Goal: Task Accomplishment & Management: Manage account settings

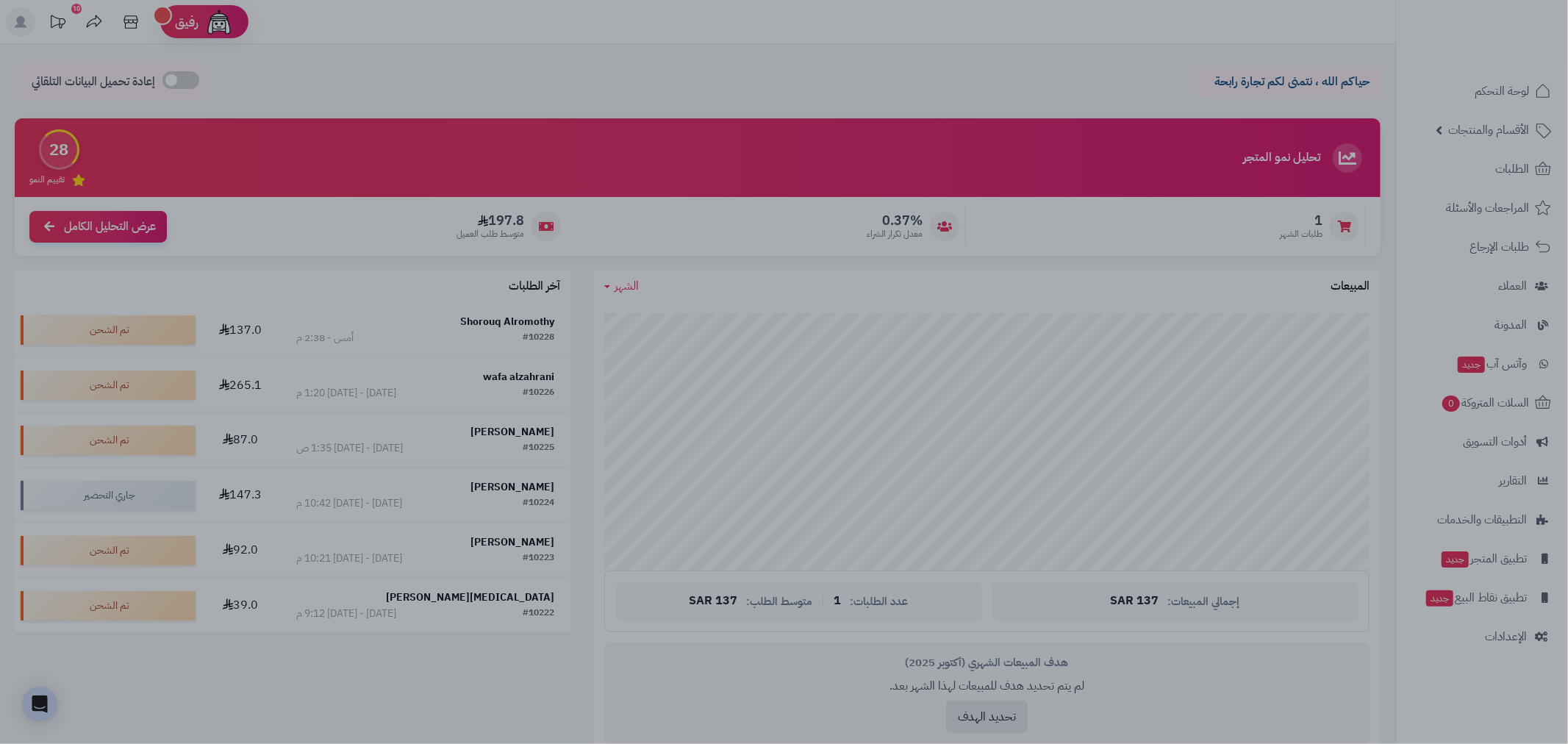
click at [1237, 277] on div at bounding box center [784, 372] width 1568 height 744
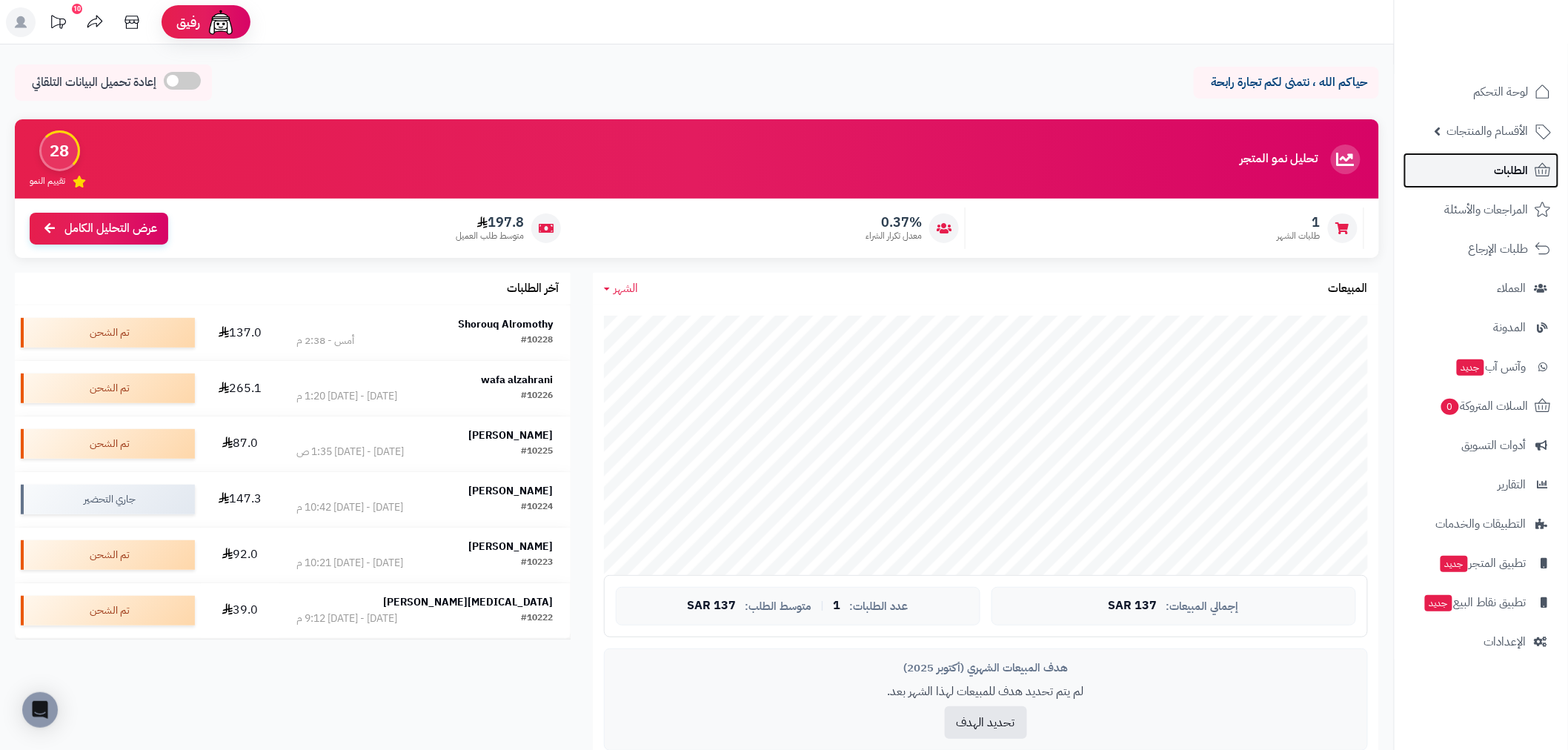
click at [1477, 183] on link "الطلبات" at bounding box center [1482, 171] width 156 height 35
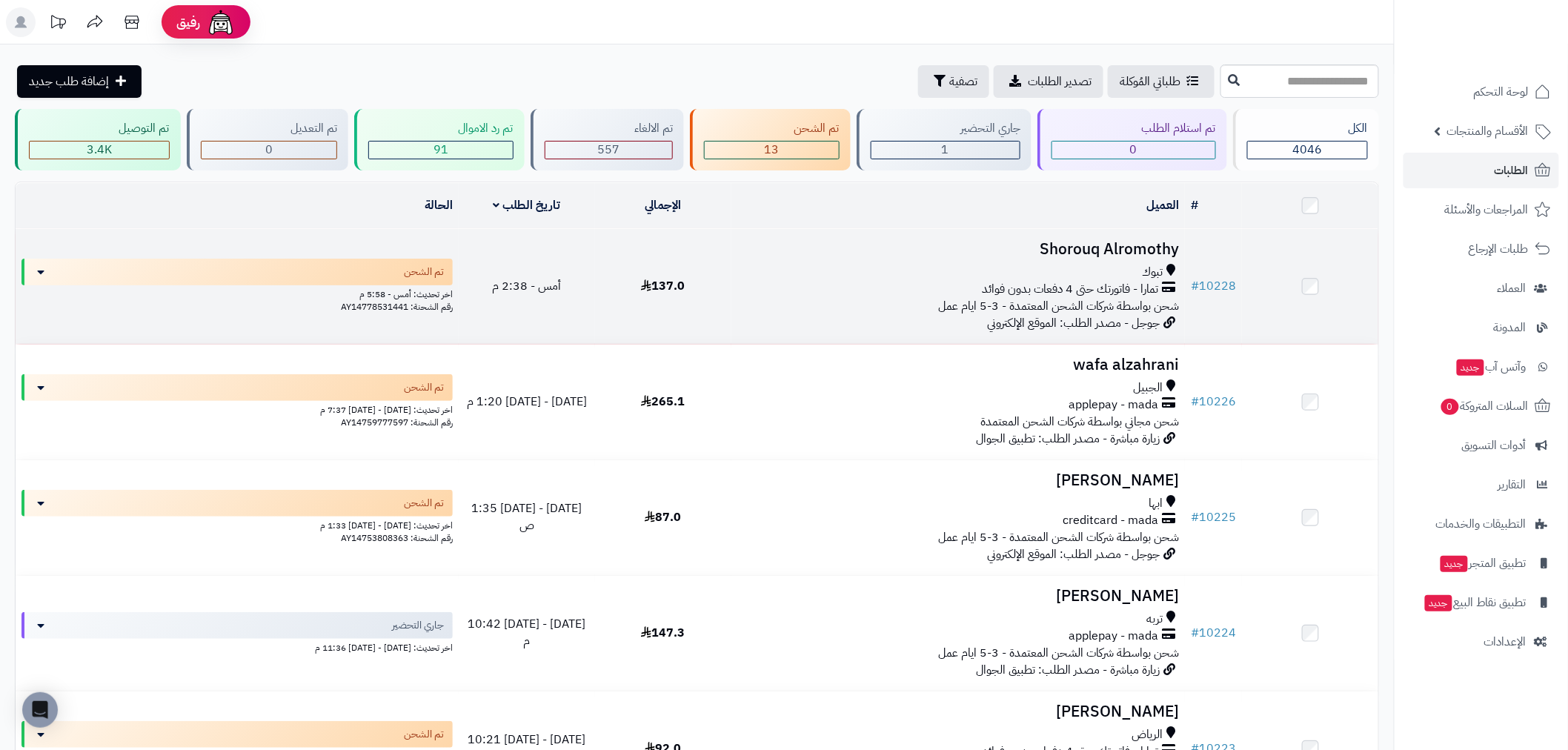
click at [1213, 270] on td "# 10228" at bounding box center [1214, 287] width 58 height 115
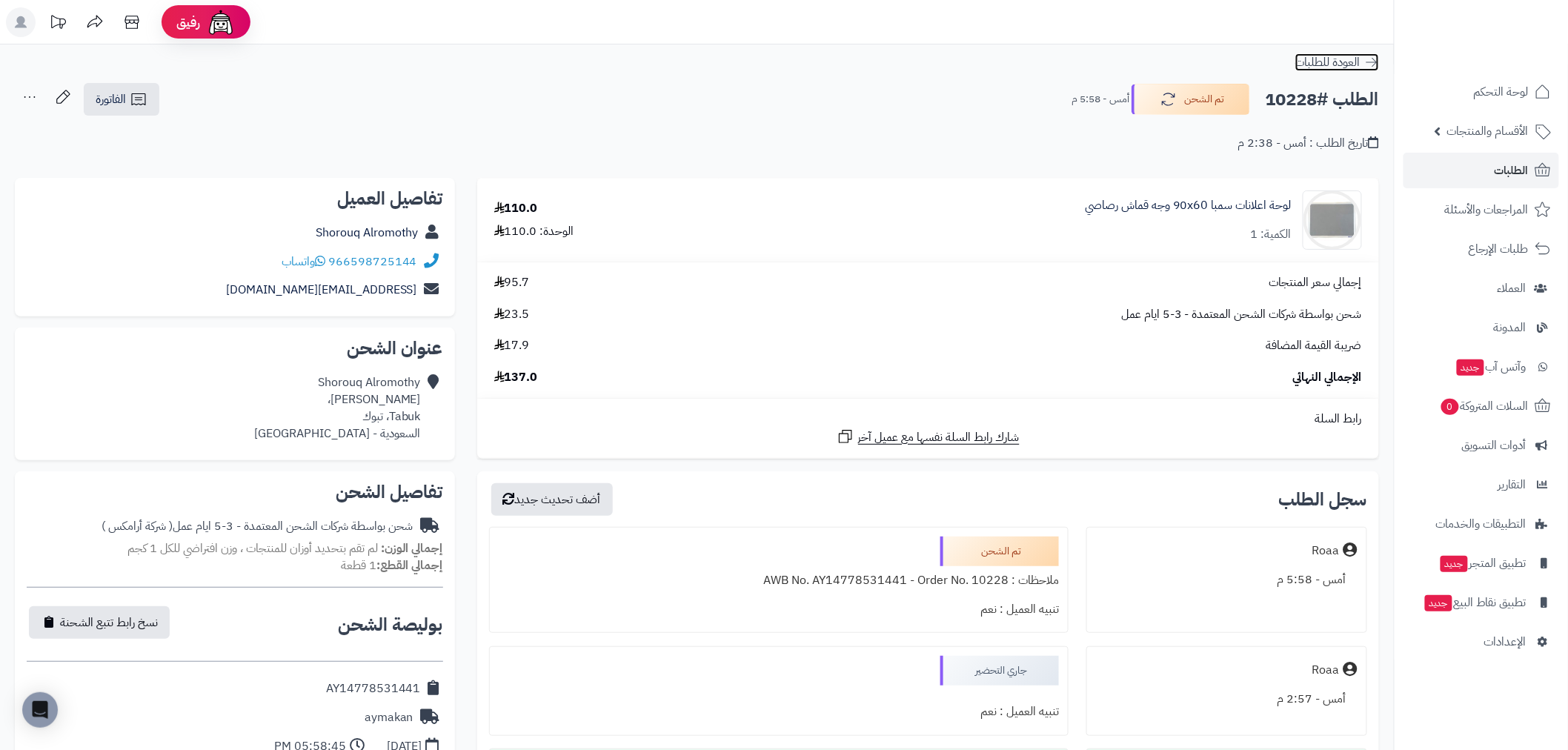
click at [1371, 54] on link "العودة للطلبات" at bounding box center [1337, 62] width 84 height 18
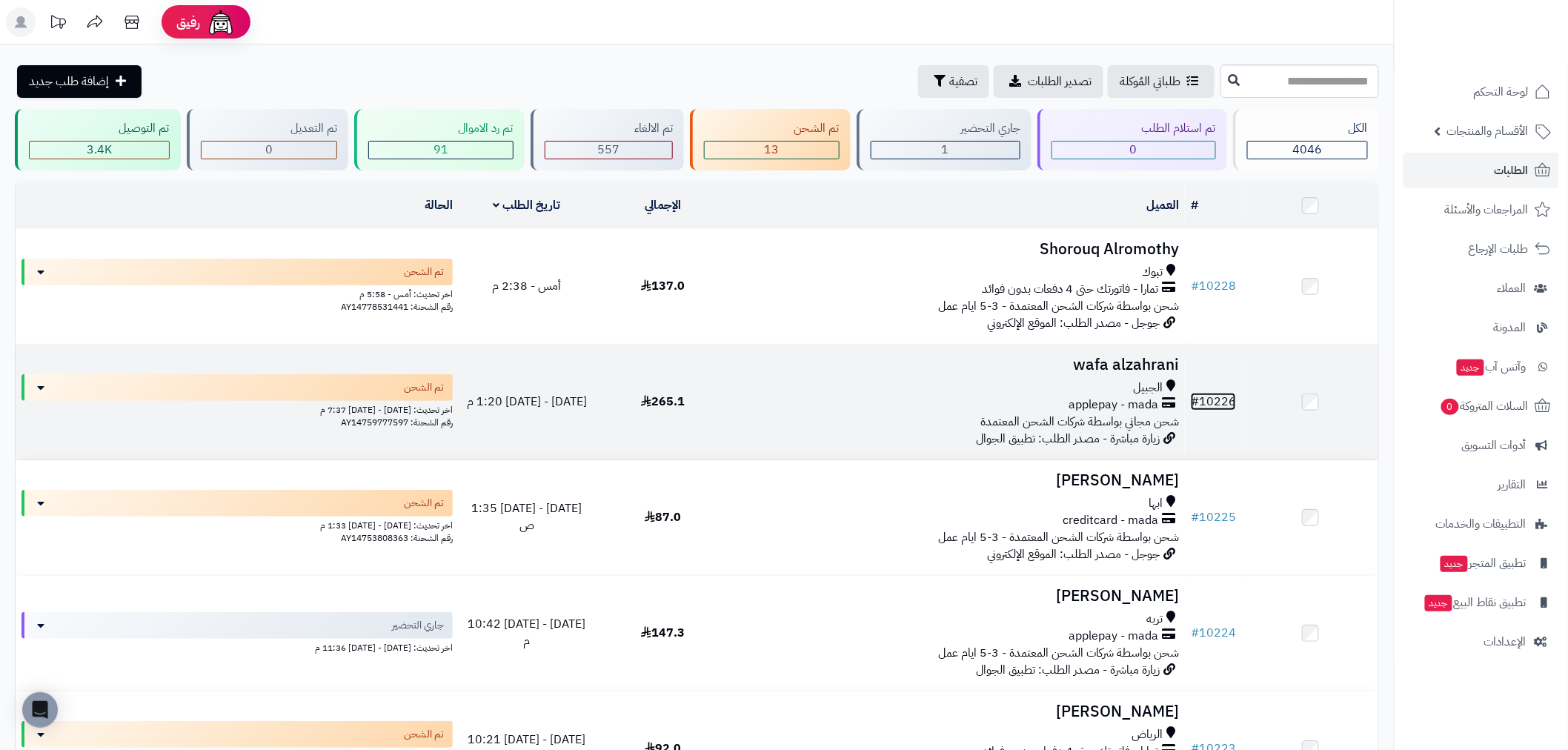
click at [1212, 401] on link "# 10226" at bounding box center [1214, 401] width 45 height 18
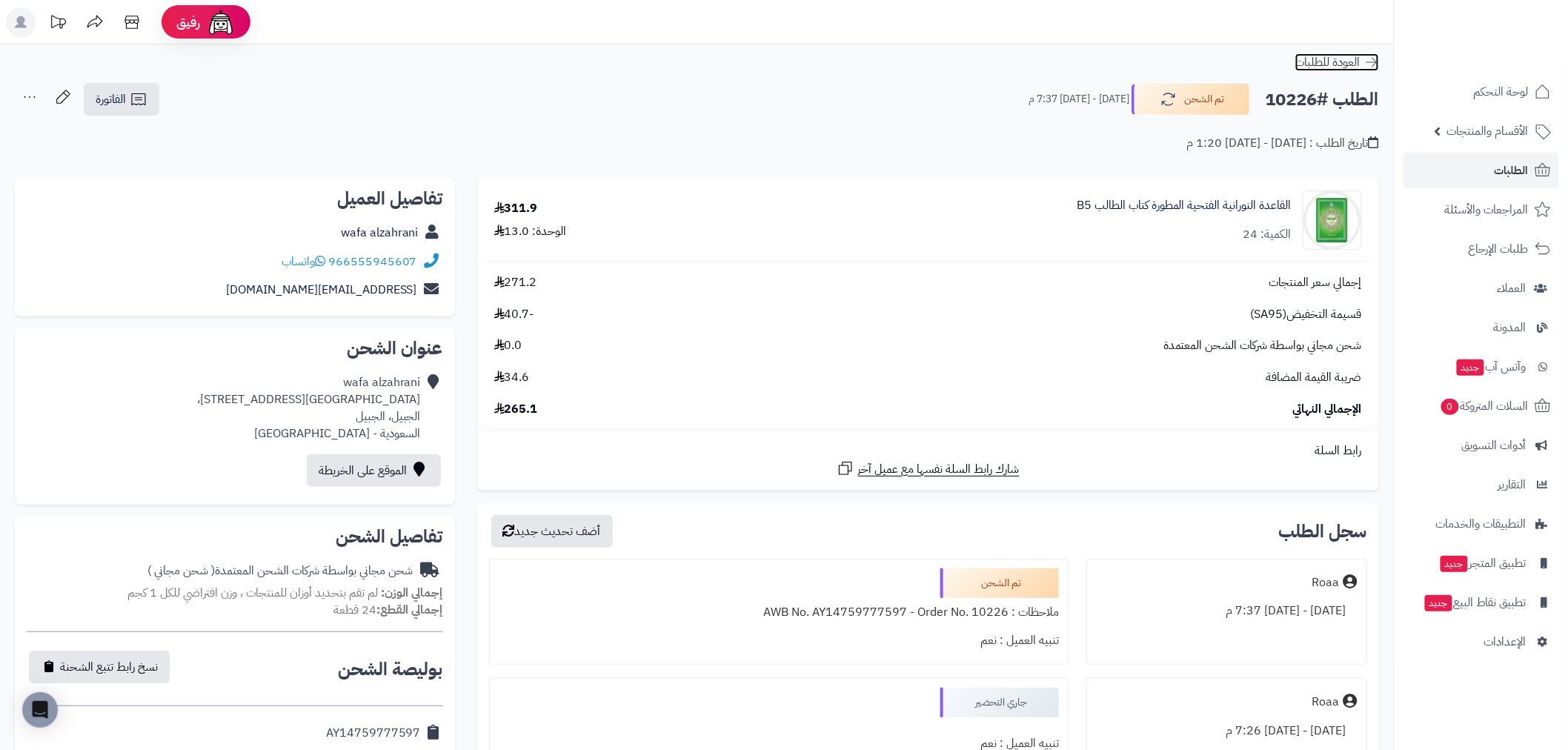
click at [1375, 67] on icon at bounding box center [1372, 62] width 15 height 15
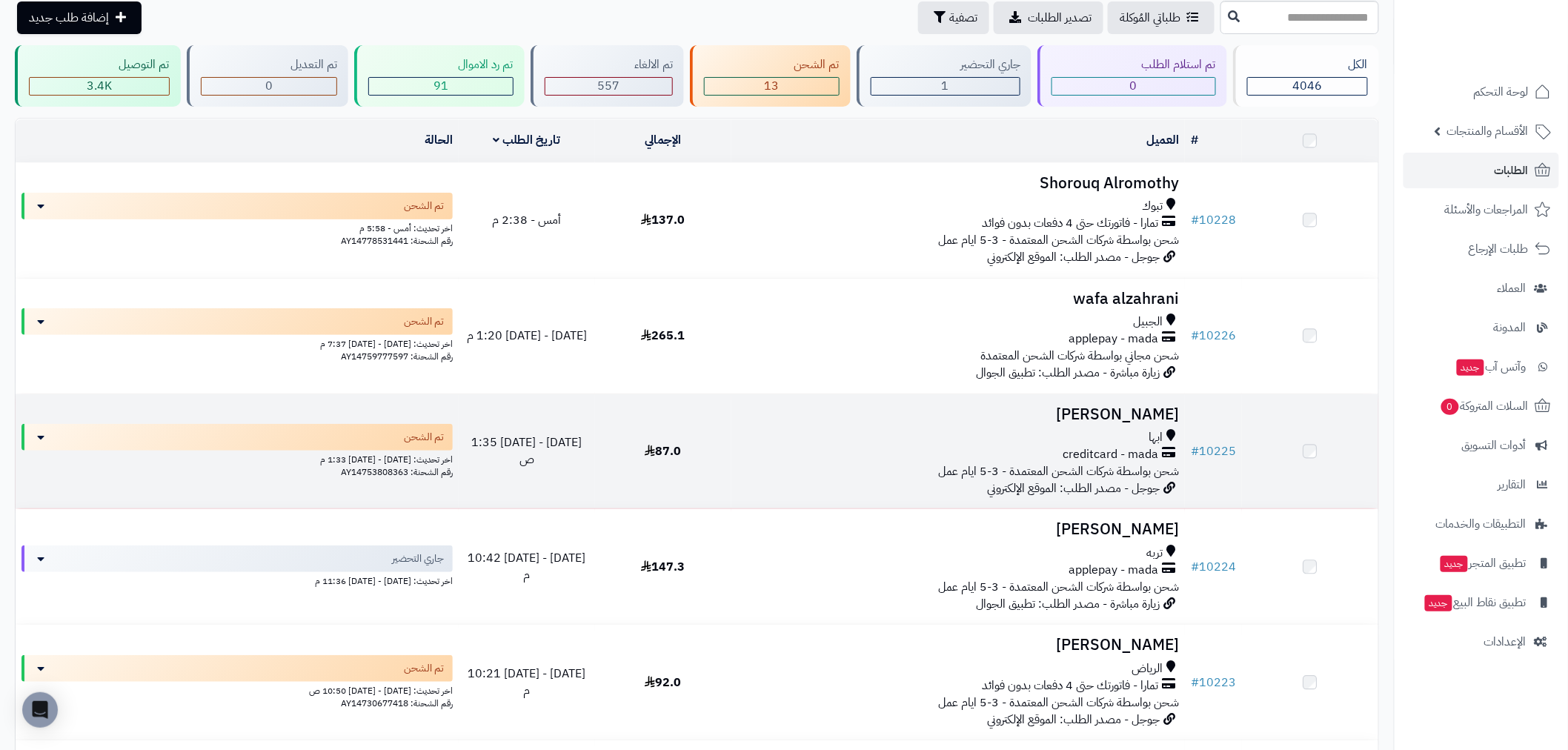
scroll to position [83, 0]
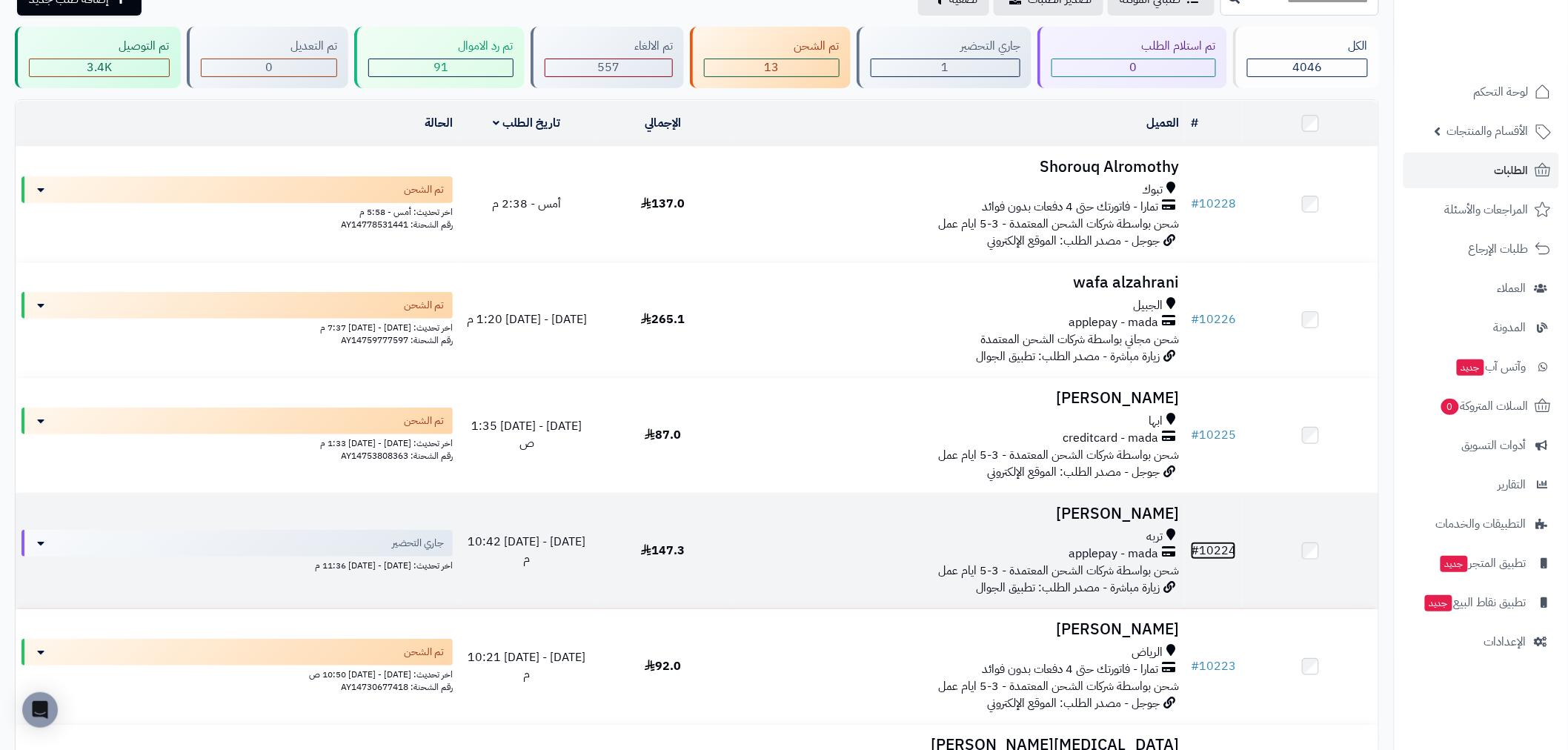
click at [1222, 551] on link "# 10224" at bounding box center [1214, 550] width 45 height 18
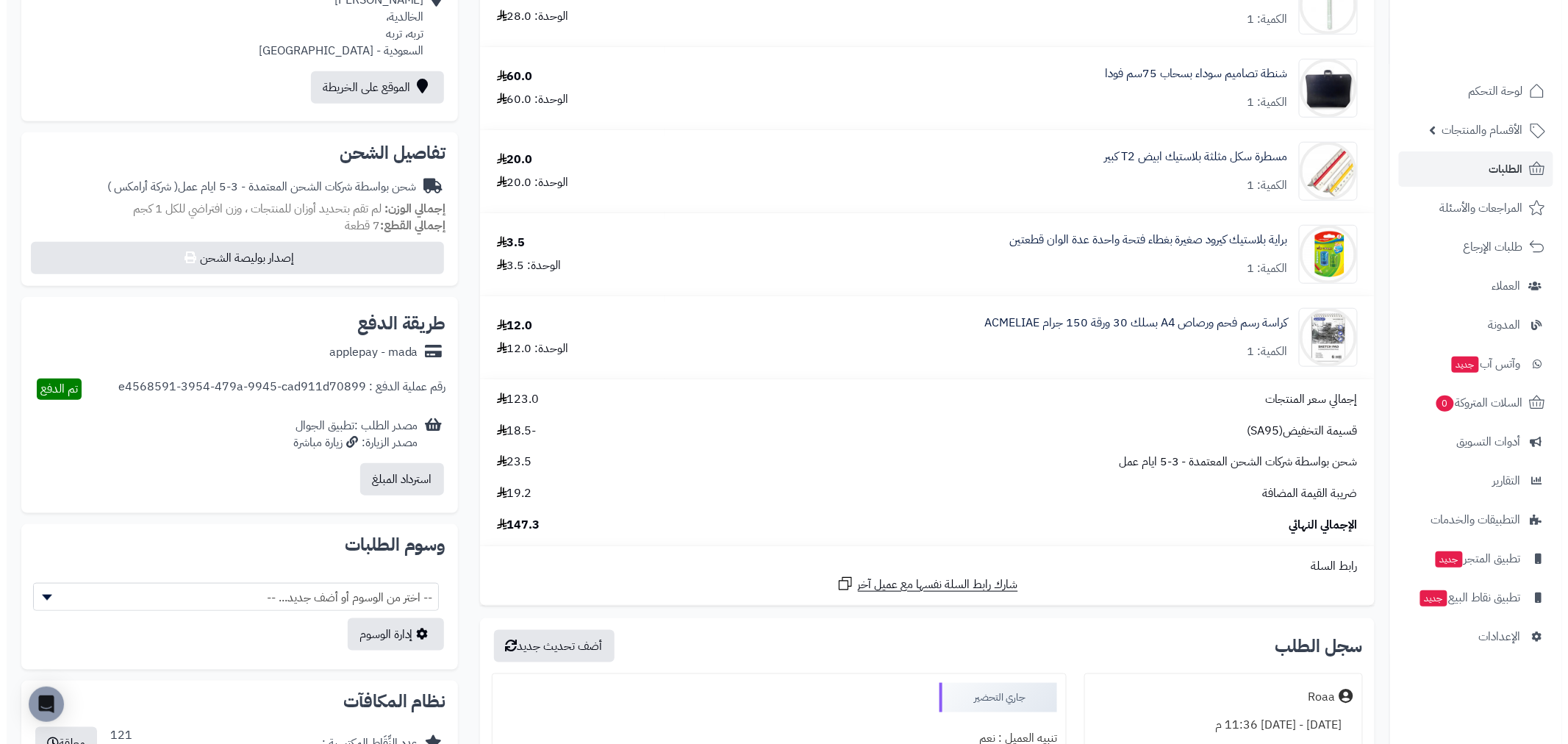
scroll to position [408, 0]
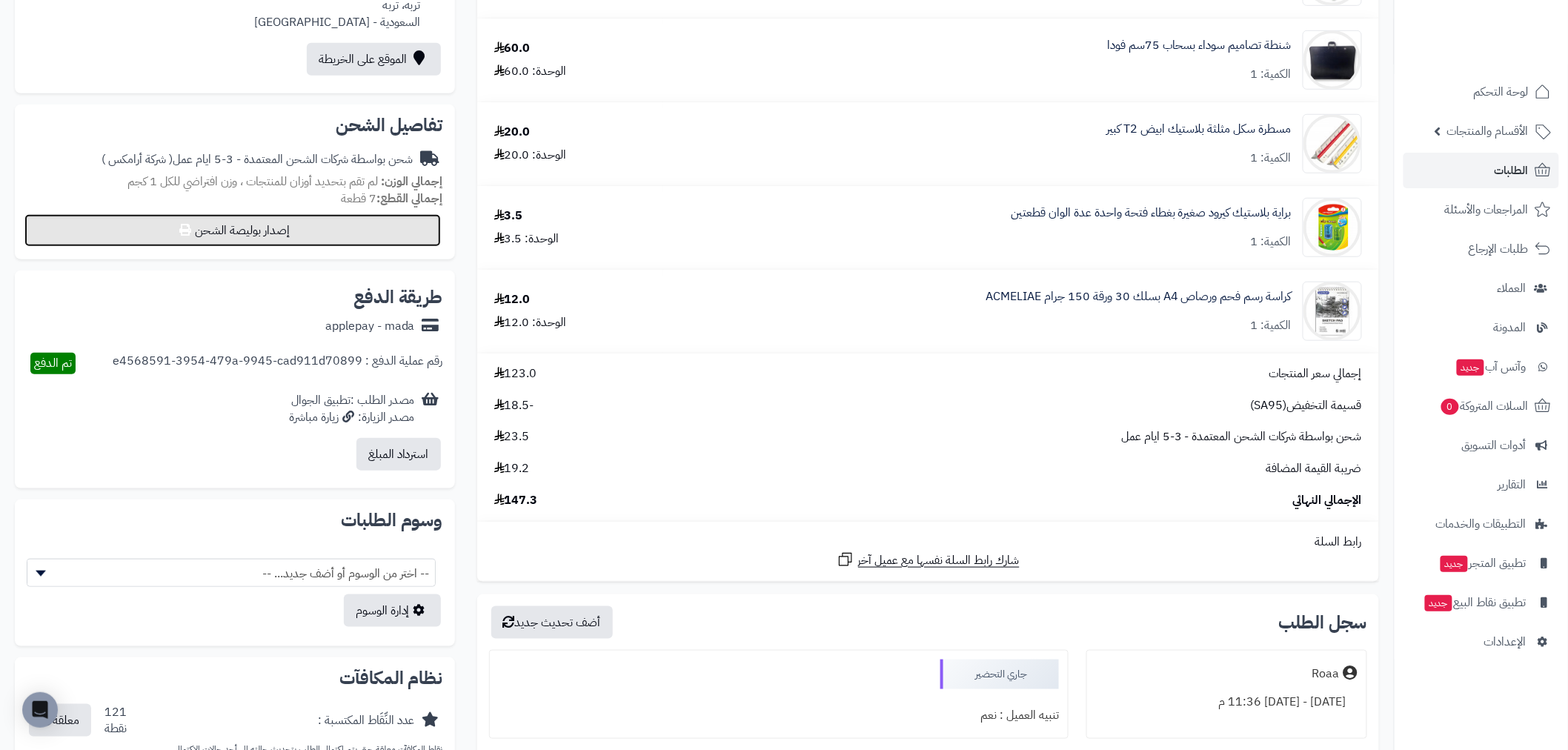
click at [242, 223] on button "إصدار بوليصة الشحن" at bounding box center [232, 230] width 417 height 32
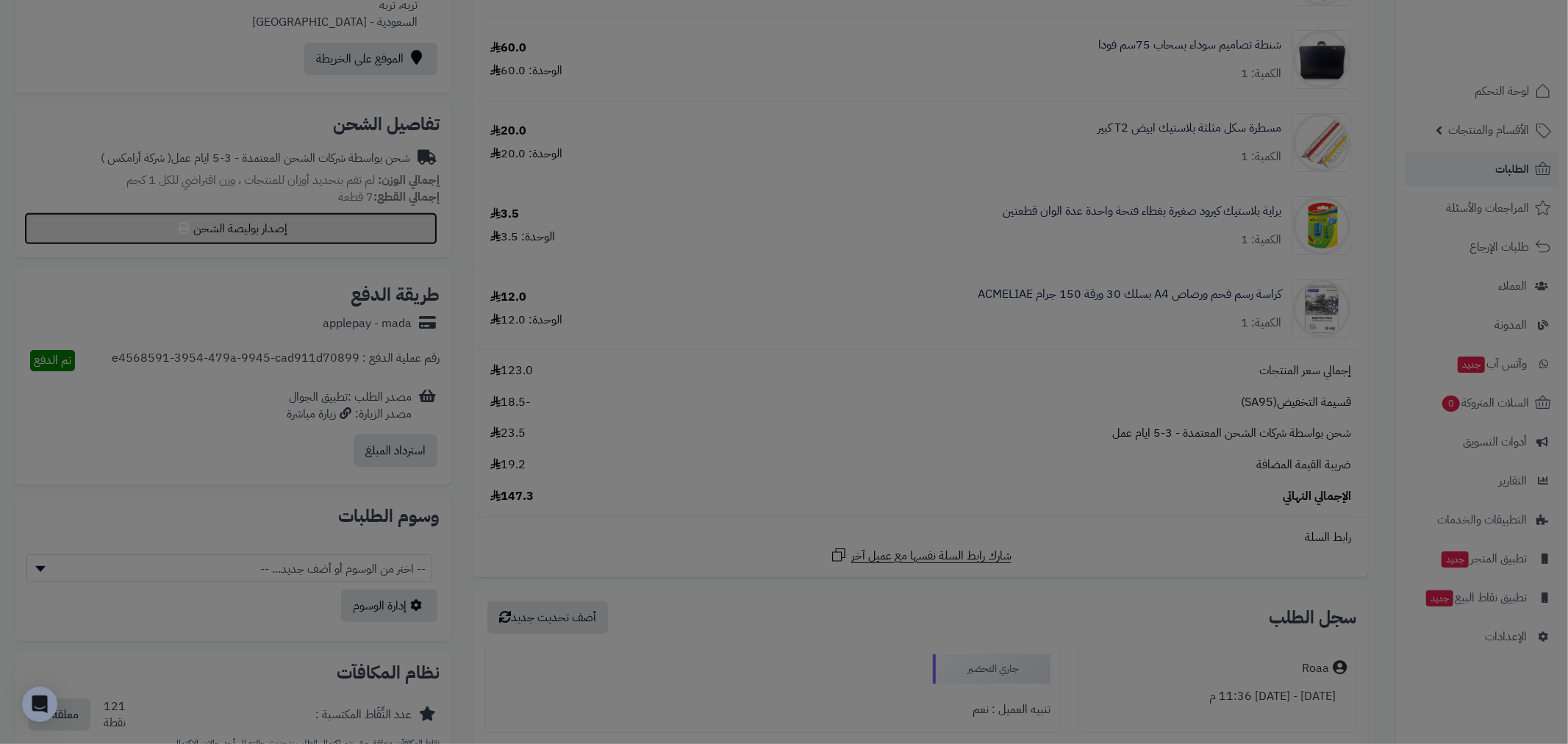
select select "******"
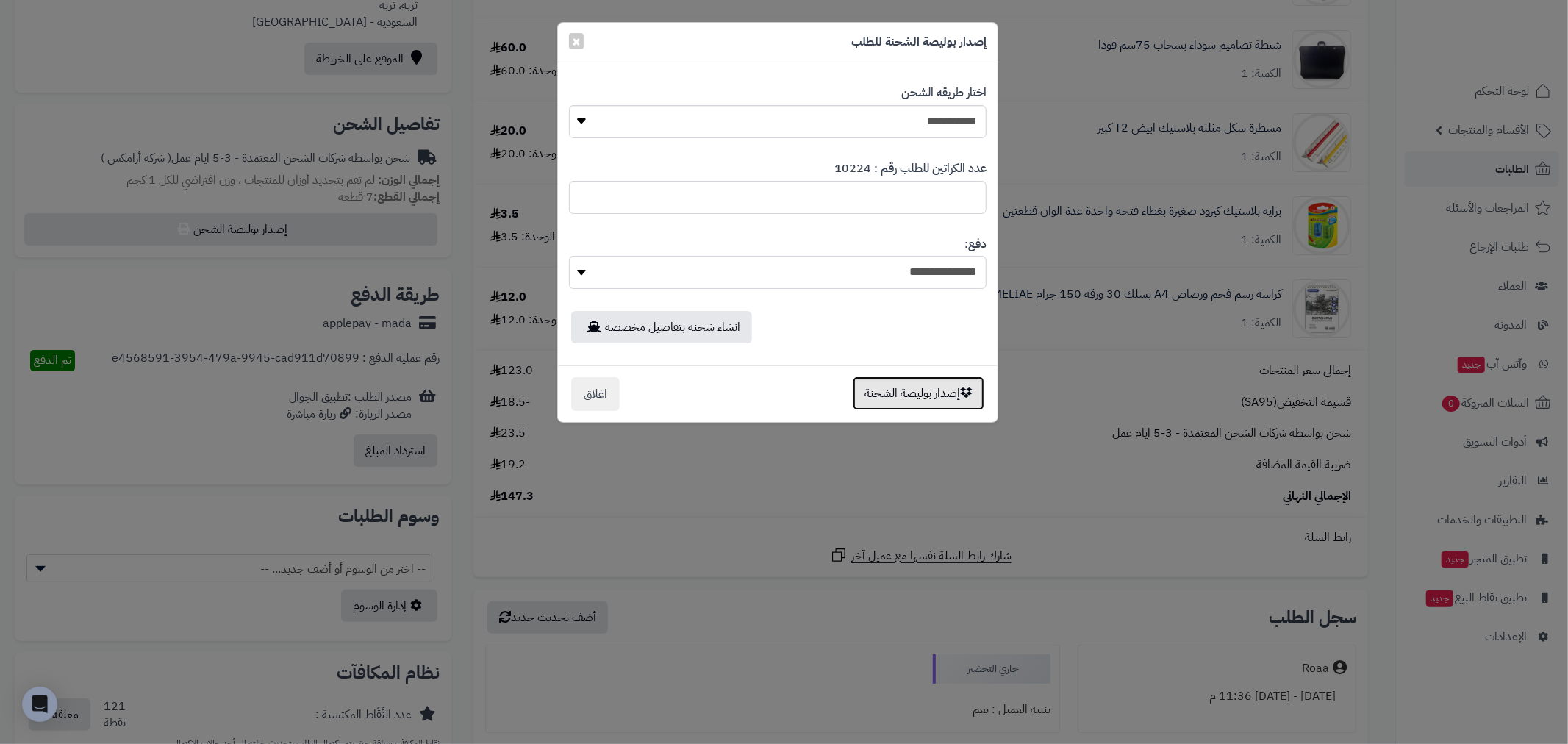
click at [945, 386] on button "إصدار بوليصة الشحنة" at bounding box center [918, 393] width 132 height 34
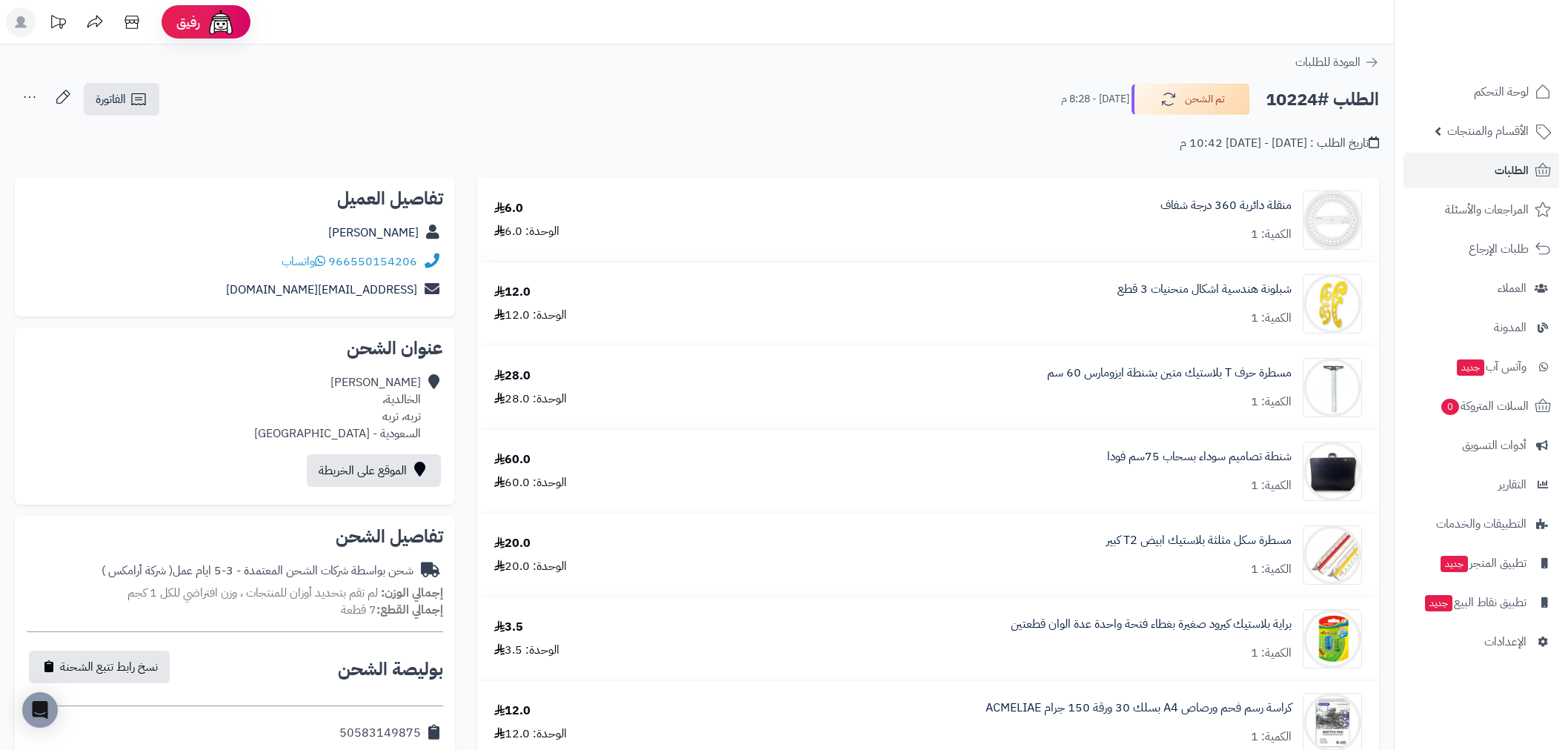
scroll to position [411, 0]
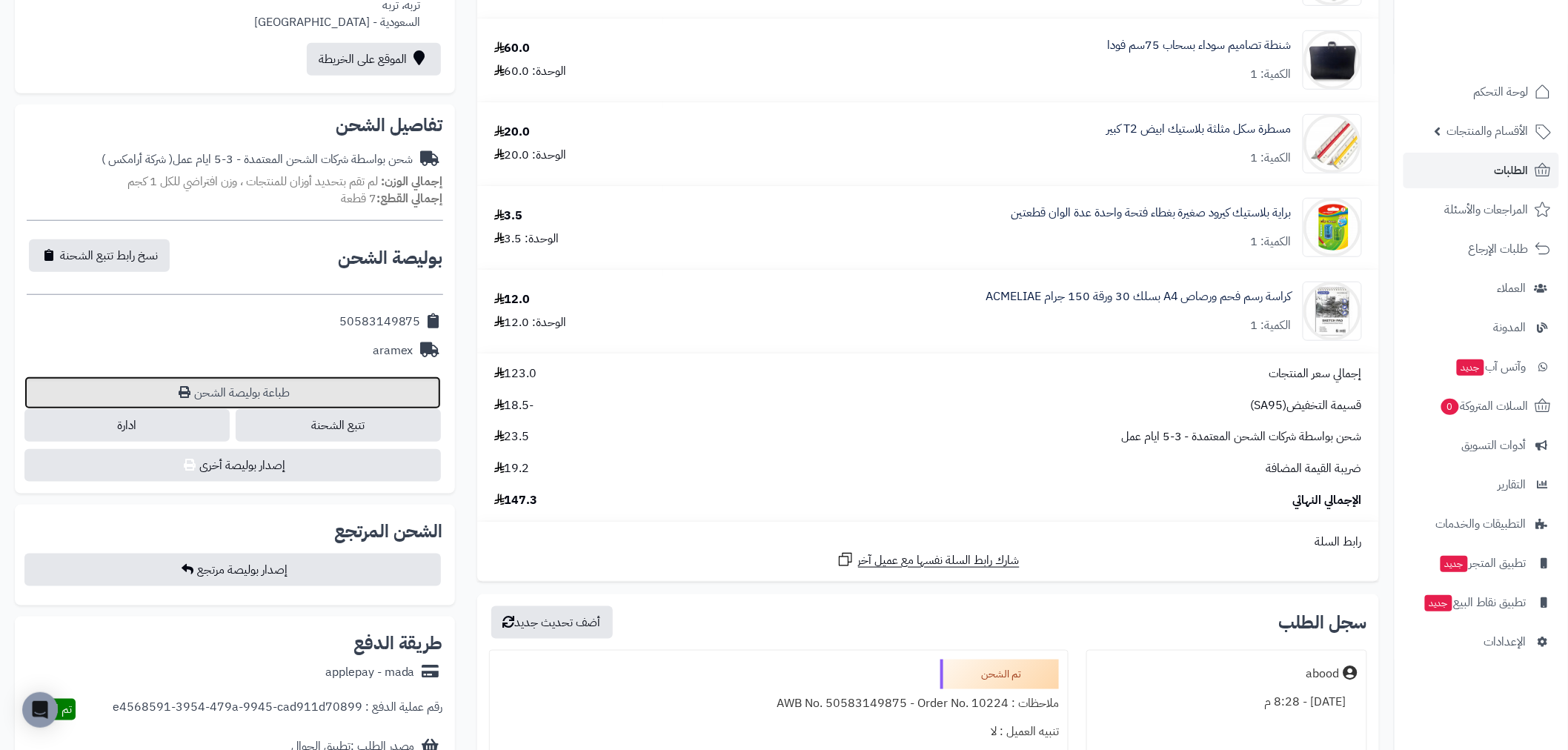
click at [295, 381] on link "طباعة بوليصة الشحن" at bounding box center [232, 393] width 417 height 32
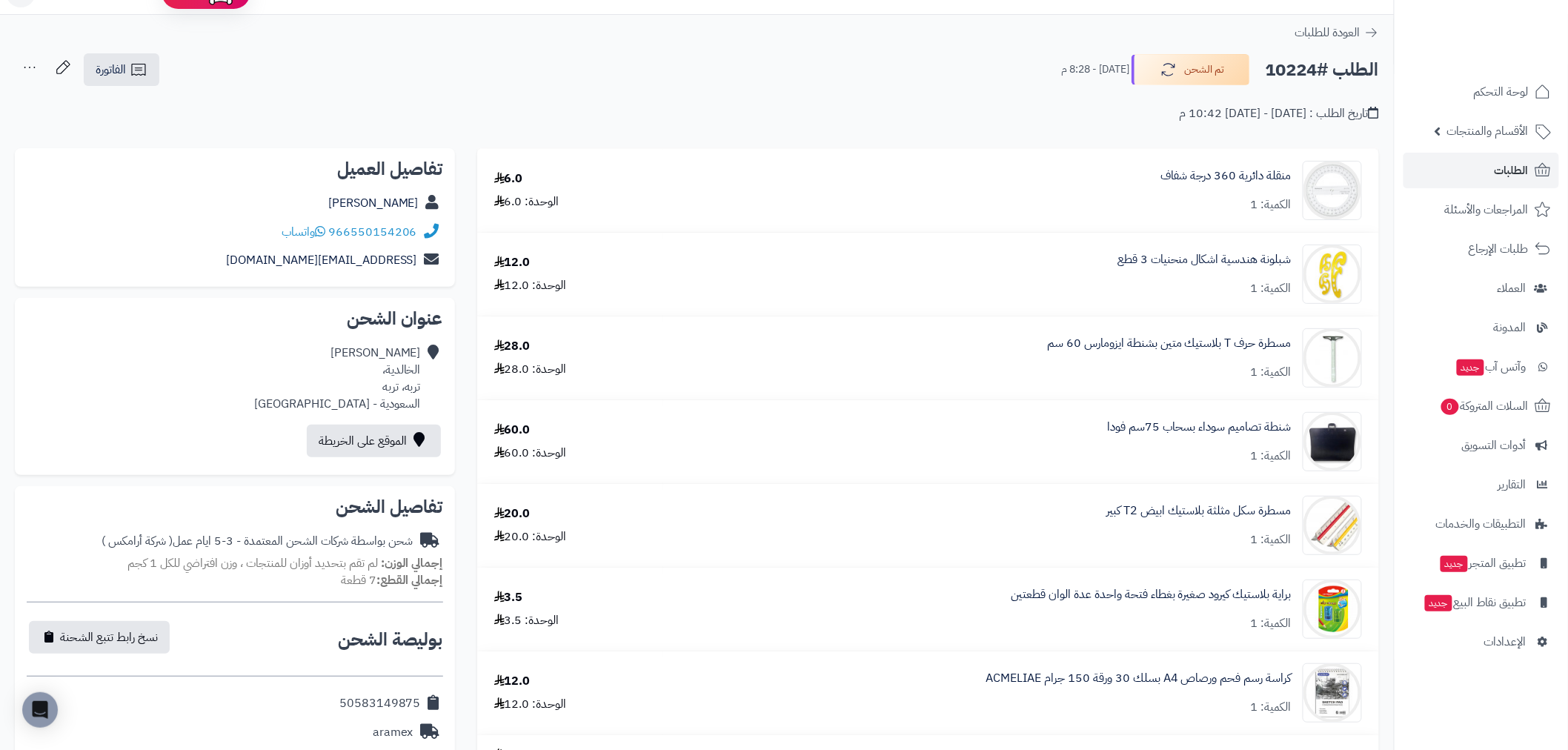
scroll to position [0, 0]
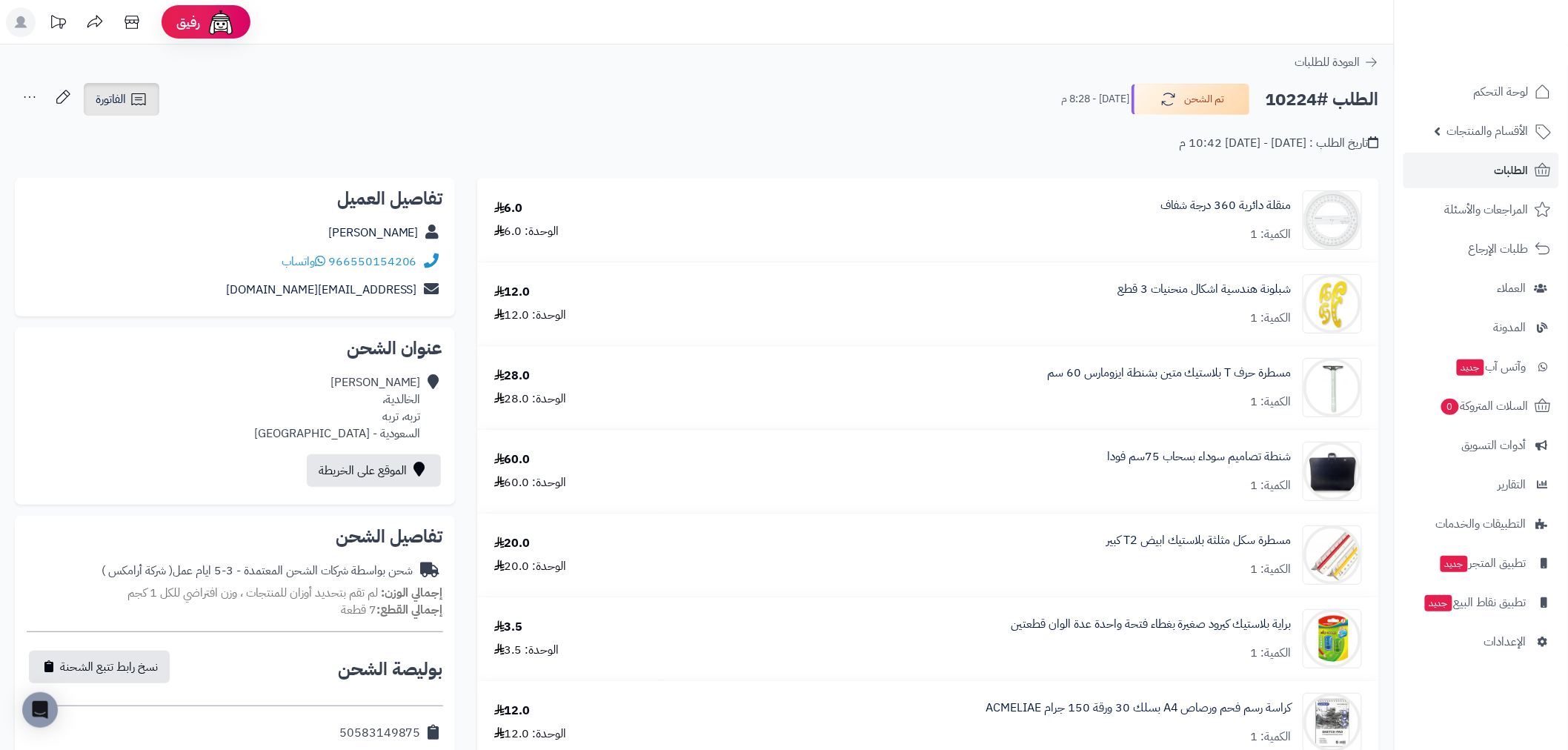
click at [145, 87] on link "الفاتورة" at bounding box center [121, 98] width 75 height 32
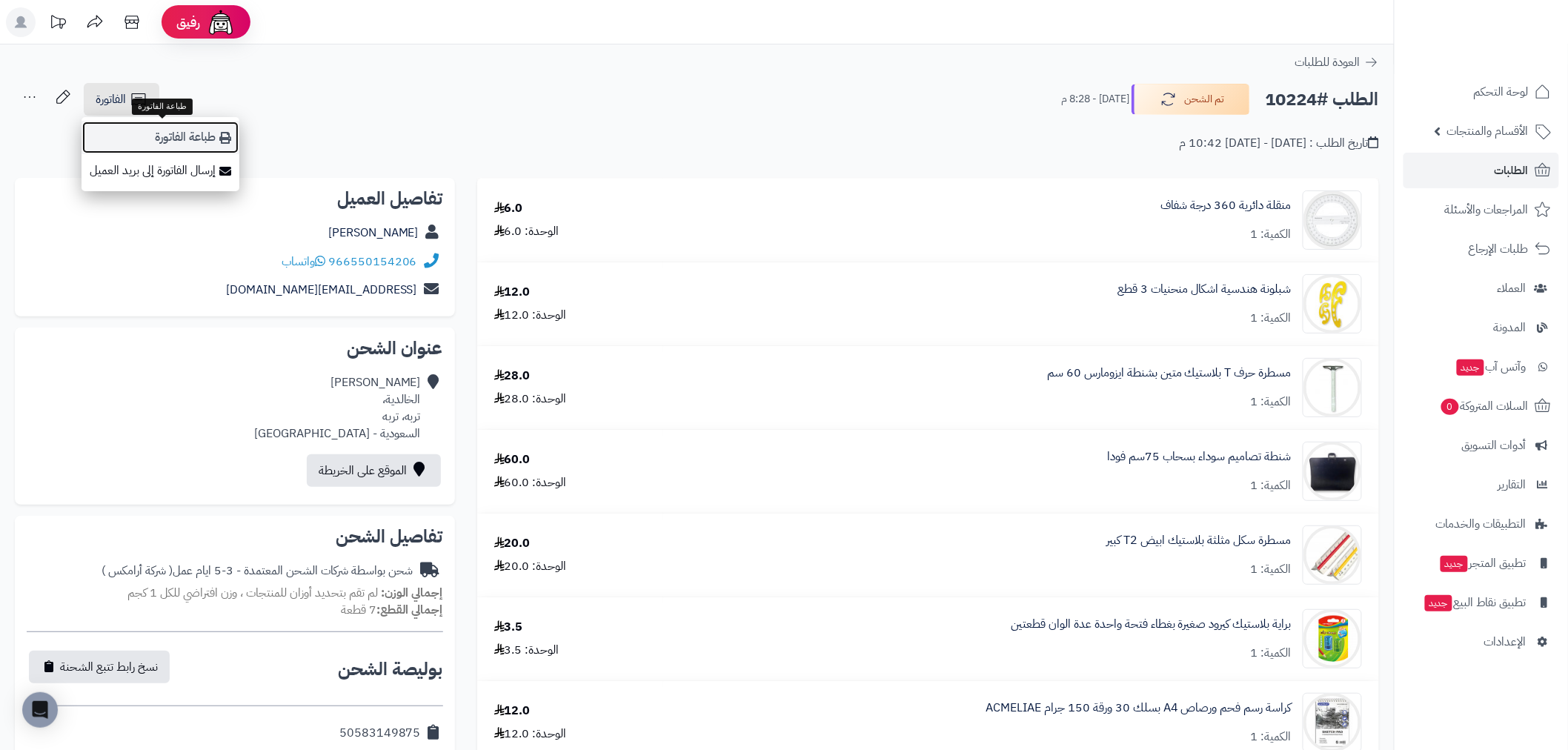
click at [150, 132] on link "طباعة الفاتورة" at bounding box center [161, 137] width 158 height 33
